Goal: Obtain resource: Download file/media

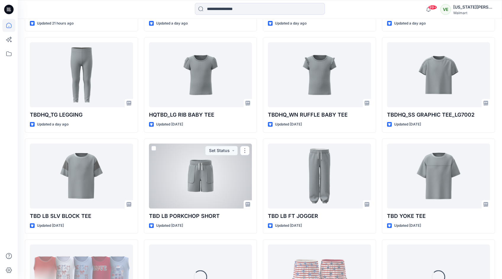
scroll to position [262, 0]
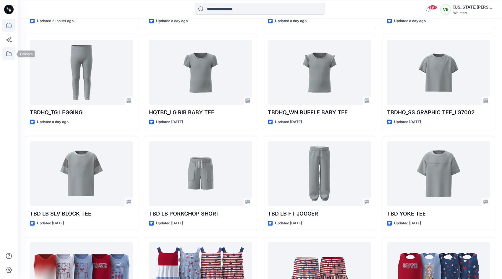
click at [9, 55] on icon at bounding box center [8, 53] width 13 height 13
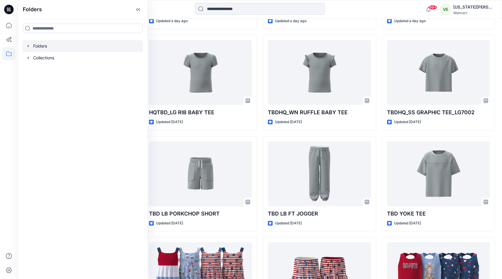
click at [46, 47] on div at bounding box center [82, 46] width 121 height 12
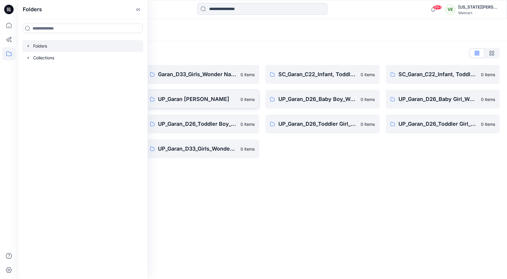
click at [225, 100] on p "UP_Garan [PERSON_NAME]" at bounding box center [197, 99] width 79 height 8
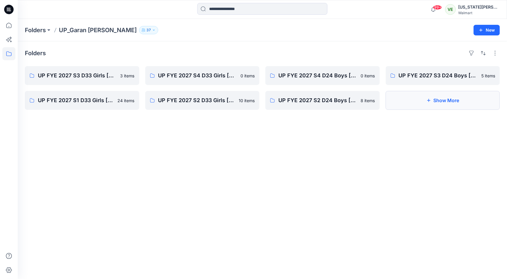
click at [410, 100] on button "Show More" at bounding box center [443, 100] width 114 height 19
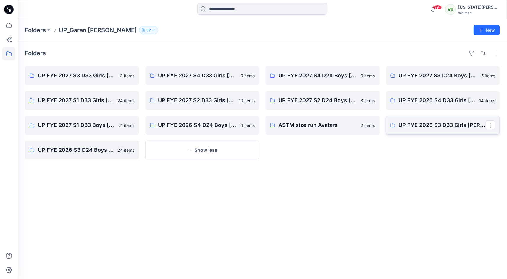
click at [403, 132] on link "UP FYE 2026 S3 D33 Girls [PERSON_NAME]" at bounding box center [443, 125] width 114 height 19
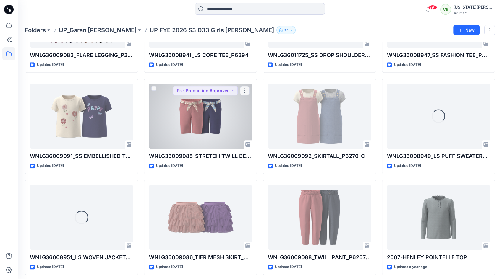
scroll to position [596, 0]
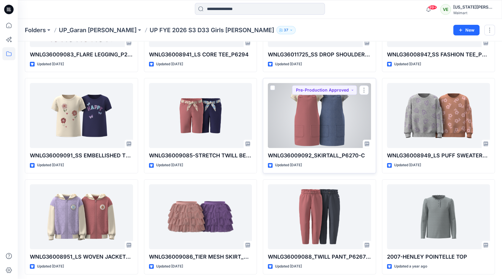
click at [340, 104] on div at bounding box center [319, 115] width 103 height 65
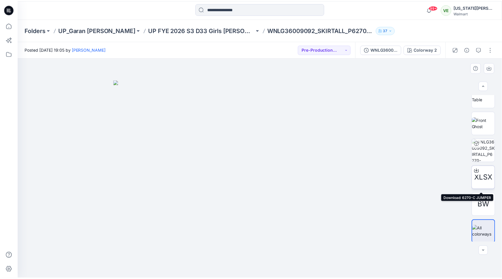
scroll to position [39, 0]
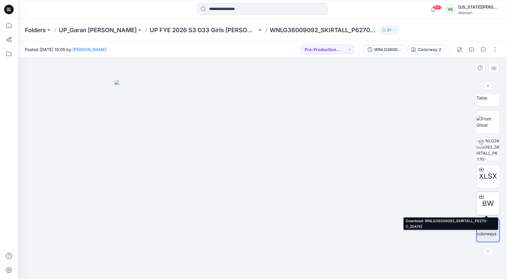
click at [482, 198] on div at bounding box center [480, 196] width 9 height 9
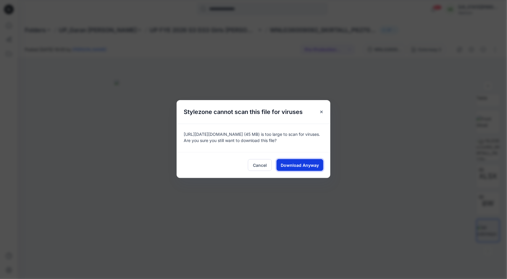
click at [290, 161] on button "Download Anyway" at bounding box center [300, 165] width 47 height 12
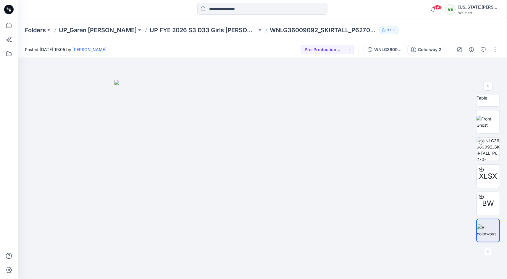
click at [174, 25] on div "Folders UP_Garan [PERSON_NAME] UP [PERSON_NAME] 2026 S3 D33 Girls [PERSON_NAME]…" at bounding box center [262, 30] width 489 height 22
click at [173, 30] on p "UP FYE 2026 S3 D33 Girls [PERSON_NAME]" at bounding box center [203, 30] width 107 height 8
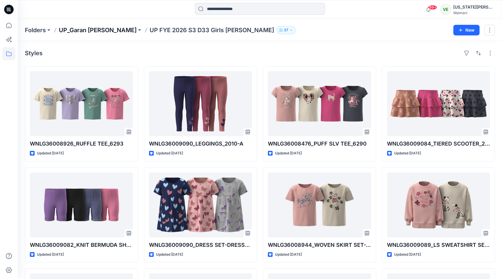
click at [97, 28] on p "UP_Garan [PERSON_NAME]" at bounding box center [98, 30] width 78 height 8
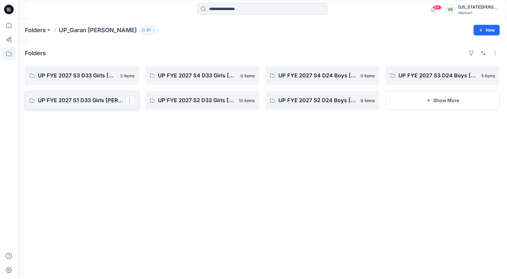
click at [99, 102] on p "UP FYE 2027 S1 D33 Girls [PERSON_NAME]" at bounding box center [81, 100] width 87 height 8
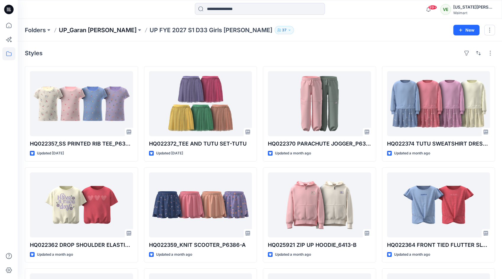
click at [88, 29] on p "UP_Garan [PERSON_NAME]" at bounding box center [98, 30] width 78 height 8
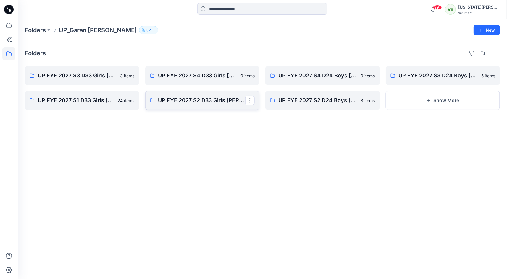
click at [219, 109] on link "UP FYE 2027 S2 D33 Girls [PERSON_NAME]" at bounding box center [202, 100] width 114 height 19
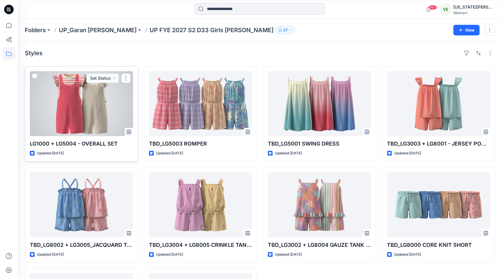
click at [75, 122] on div at bounding box center [81, 103] width 103 height 65
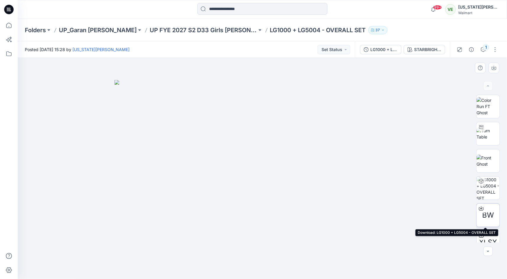
click at [480, 209] on icon at bounding box center [481, 208] width 5 height 5
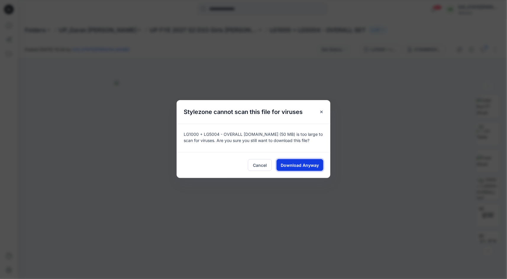
click at [311, 165] on span "Download Anyway" at bounding box center [300, 165] width 38 height 6
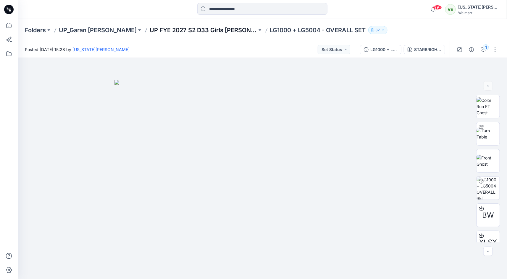
click at [173, 33] on p "UP FYE 2027 S2 D33 Girls [PERSON_NAME]" at bounding box center [203, 30] width 107 height 8
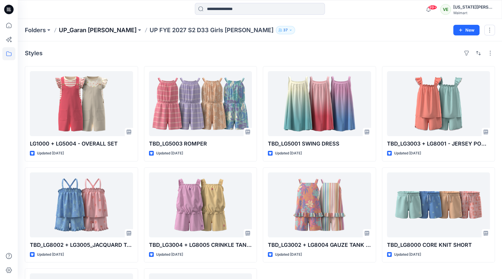
click at [79, 30] on p "UP_Garan [PERSON_NAME]" at bounding box center [98, 30] width 78 height 8
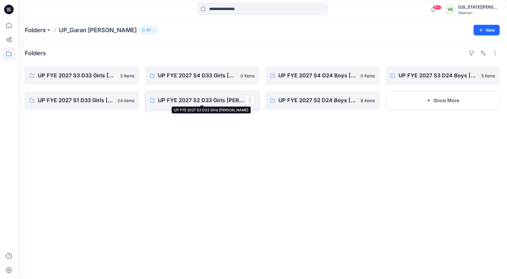
click at [213, 104] on p "UP FYE 2027 S2 D33 Girls [PERSON_NAME]" at bounding box center [201, 100] width 87 height 8
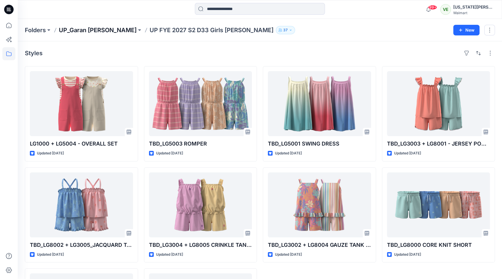
click at [96, 31] on p "UP_Garan [PERSON_NAME]" at bounding box center [98, 30] width 78 height 8
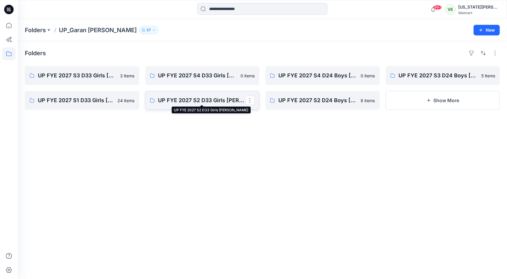
click at [227, 99] on p "UP FYE 2027 S2 D33 Girls [PERSON_NAME]" at bounding box center [201, 100] width 87 height 8
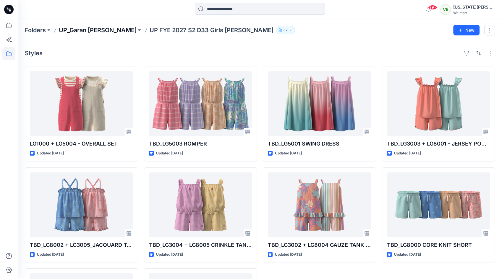
click at [97, 31] on p "UP_Garan [PERSON_NAME]" at bounding box center [98, 30] width 78 height 8
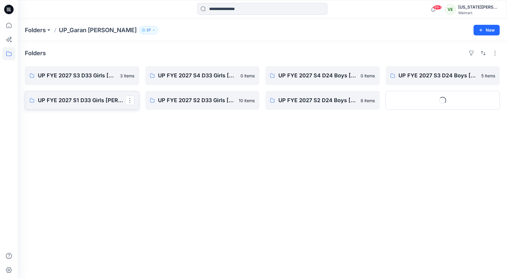
click at [93, 103] on p "UP FYE 2027 S1 D33 Girls [PERSON_NAME]" at bounding box center [81, 100] width 87 height 8
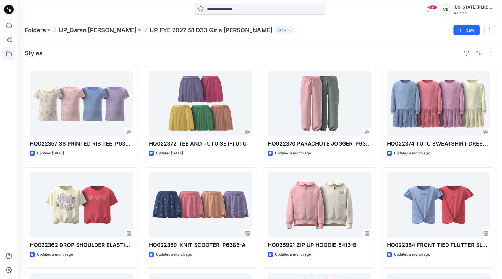
click at [57, 31] on icon at bounding box center [55, 30] width 5 height 5
click at [65, 31] on p "UP_Garan [PERSON_NAME]" at bounding box center [98, 30] width 78 height 8
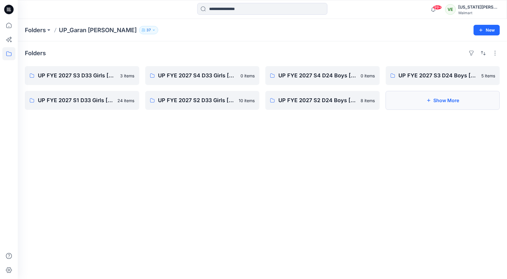
click at [419, 92] on button "Show More" at bounding box center [443, 100] width 114 height 19
click at [195, 135] on div "Folders UP FYE 2027 S3 D33 Girls [PERSON_NAME] 3 items UP FYE 2027 S1 D33 Girls…" at bounding box center [262, 160] width 489 height 238
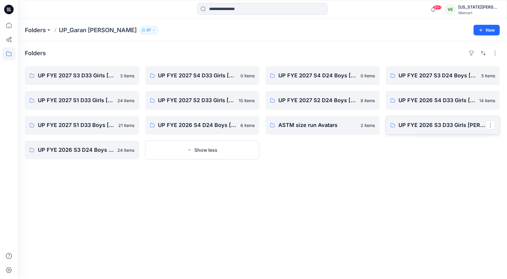
click at [408, 124] on p "UP FYE 2026 S3 D33 Girls [PERSON_NAME]" at bounding box center [442, 125] width 87 height 8
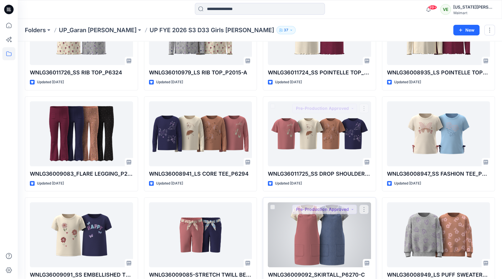
scroll to position [596, 0]
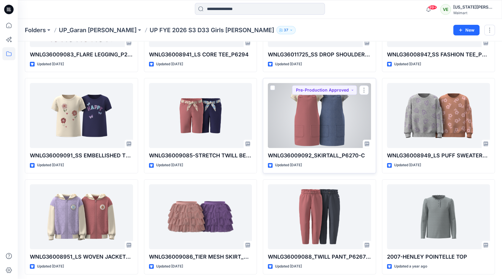
click at [328, 146] on div "WNLG36009092_SKIRTALL_P6270-C Updated [DATE] Pre-Production Approved" at bounding box center [319, 126] width 113 height 96
click at [325, 134] on div at bounding box center [319, 115] width 103 height 65
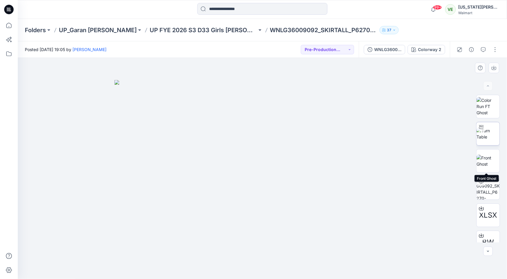
click at [485, 138] on img at bounding box center [487, 134] width 23 height 12
drag, startPoint x: 309, startPoint y: 263, endPoint x: 288, endPoint y: 257, distance: 22.1
click at [288, 257] on icon at bounding box center [263, 262] width 179 height 22
click at [175, 31] on p "UP FYE 2026 S3 D33 Girls [PERSON_NAME]" at bounding box center [203, 30] width 107 height 8
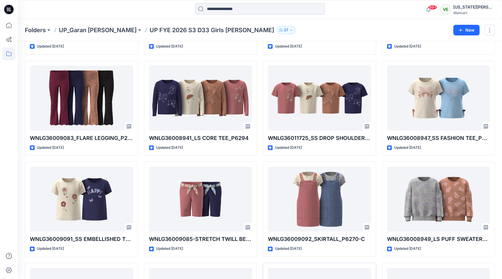
scroll to position [596, 0]
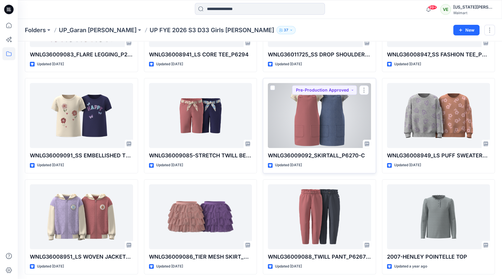
click at [311, 101] on div at bounding box center [319, 115] width 103 height 65
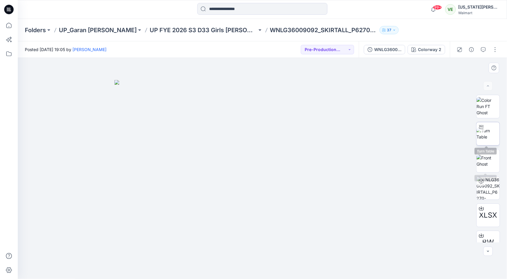
click at [486, 140] on img at bounding box center [487, 134] width 23 height 12
drag, startPoint x: 298, startPoint y: 255, endPoint x: 264, endPoint y: 265, distance: 35.4
click at [264, 265] on icon at bounding box center [263, 262] width 179 height 22
